Goal: Navigation & Orientation: Find specific page/section

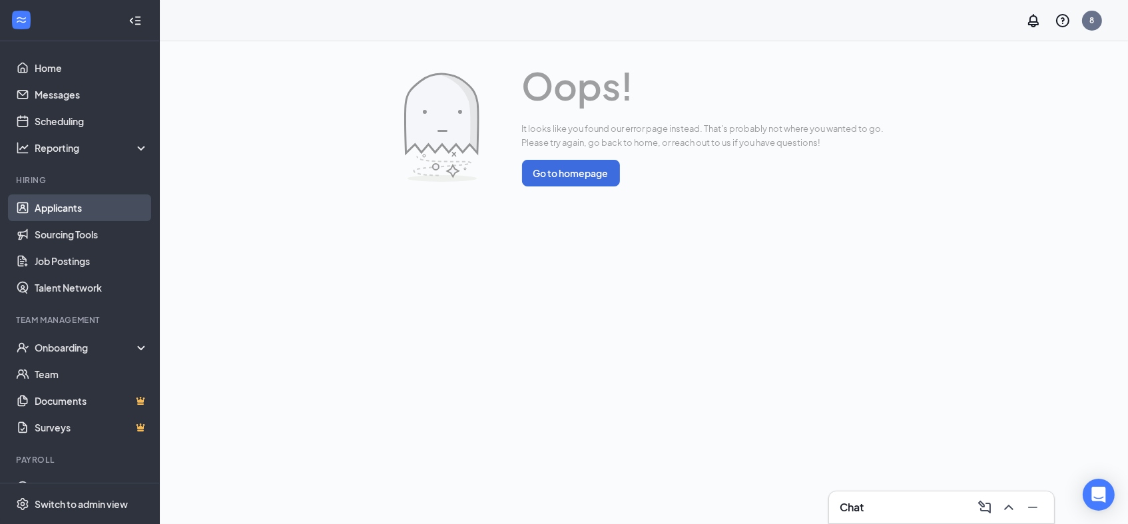
click at [67, 210] on link "Applicants" at bounding box center [92, 207] width 114 height 27
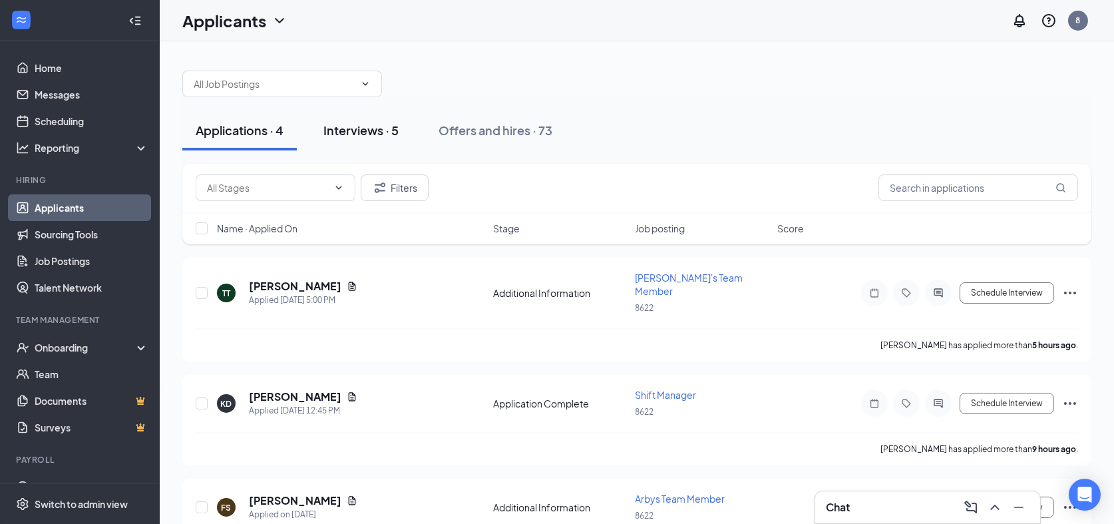
click at [349, 131] on div "Interviews · 5" at bounding box center [360, 130] width 75 height 17
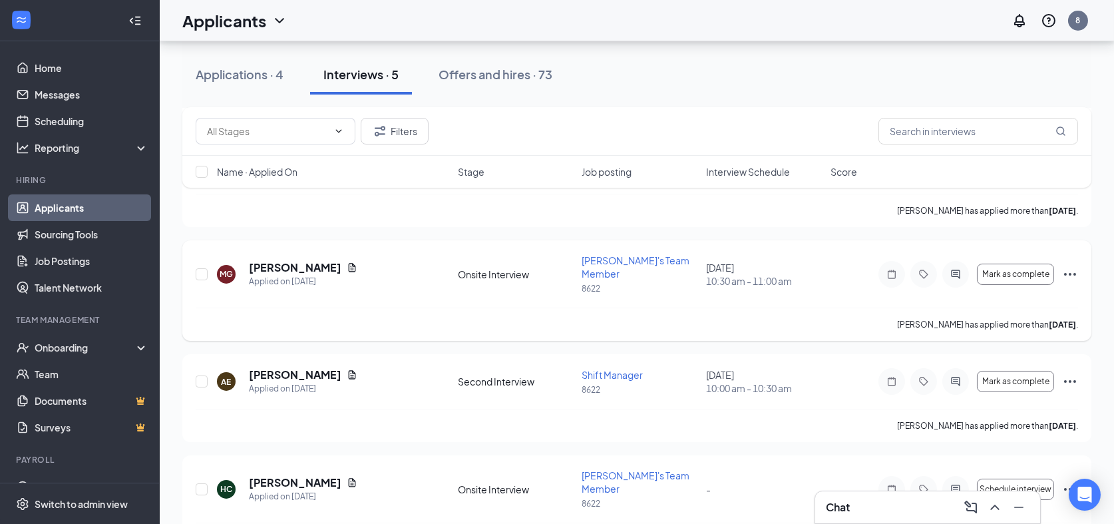
scroll to position [241, 0]
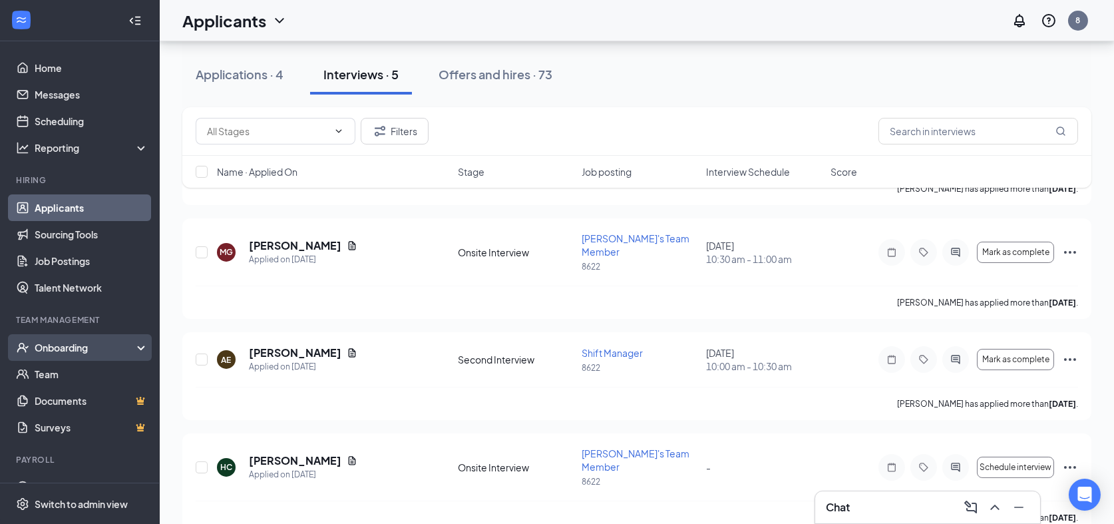
click at [74, 345] on div "Onboarding" at bounding box center [86, 347] width 103 height 13
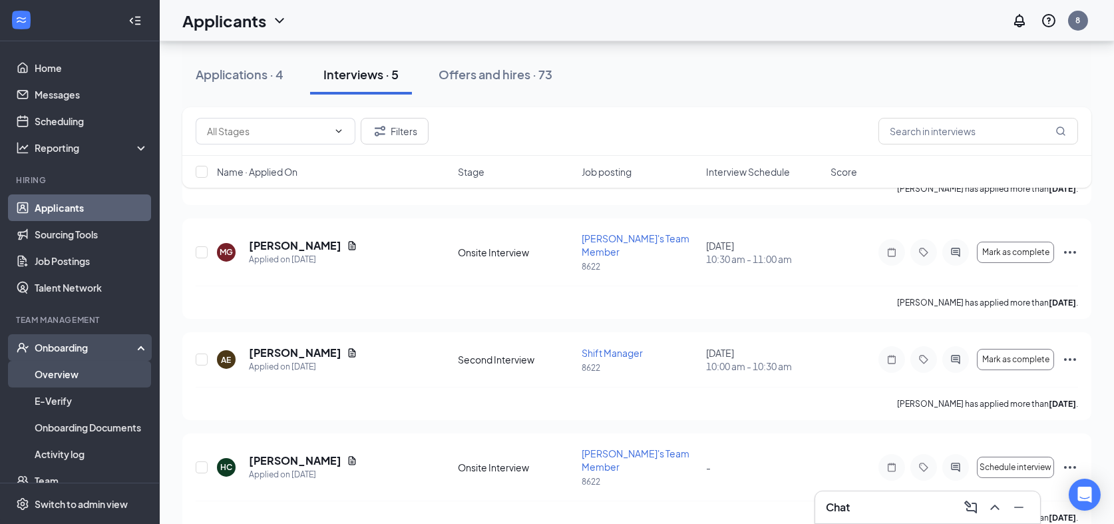
click at [85, 381] on link "Overview" at bounding box center [92, 374] width 114 height 27
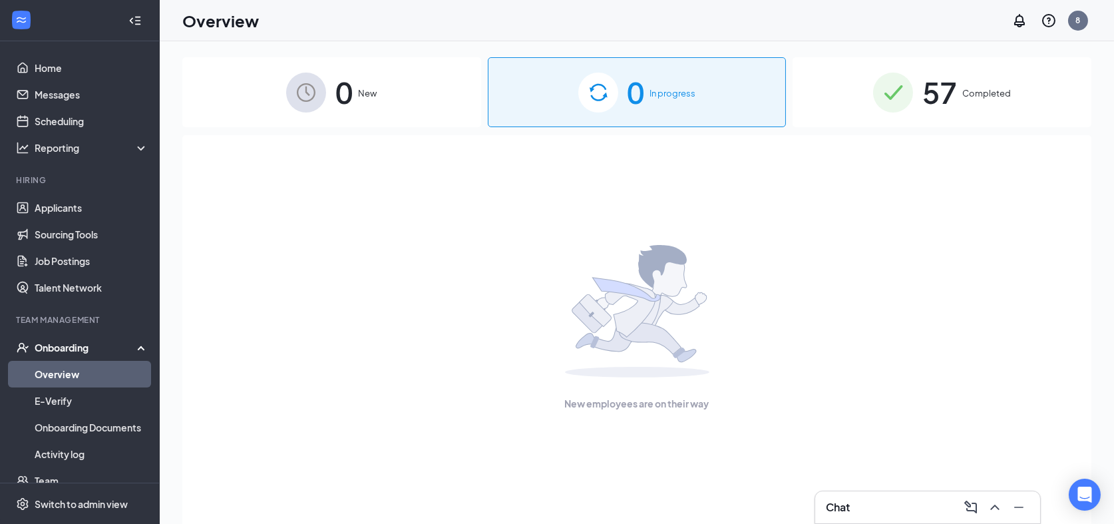
click at [952, 95] on span "57" at bounding box center [940, 92] width 35 height 46
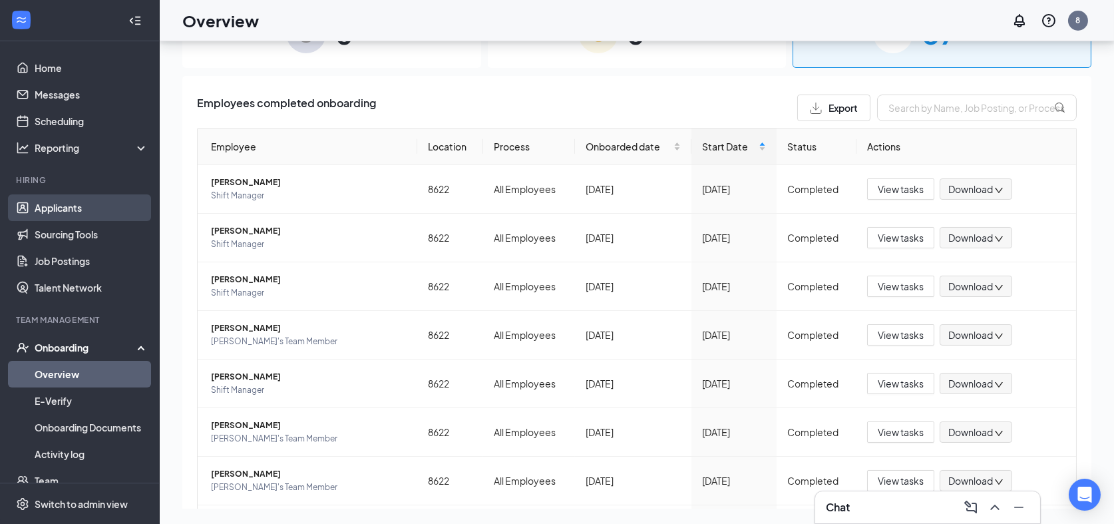
click at [77, 210] on link "Applicants" at bounding box center [92, 207] width 114 height 27
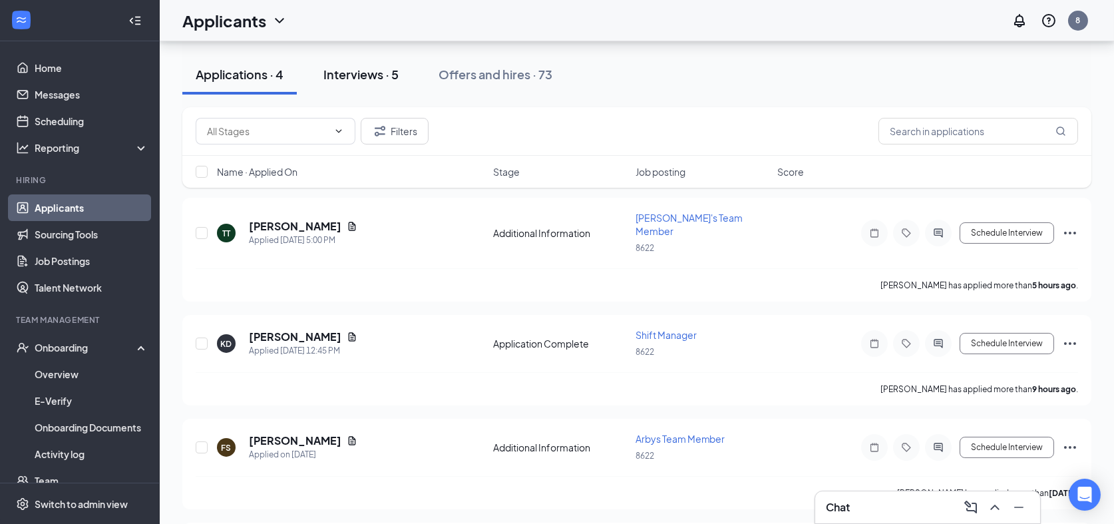
click at [357, 76] on div "Interviews · 5" at bounding box center [360, 74] width 75 height 17
